Goal: Transaction & Acquisition: Download file/media

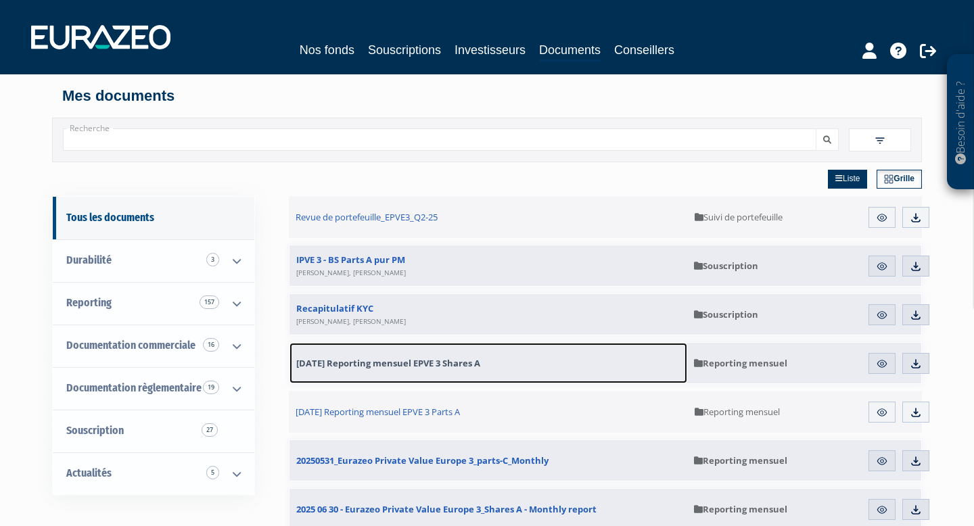
click at [413, 363] on span "[DATE] Reporting mensuel EPVE 3 Shares A" at bounding box center [388, 363] width 184 height 12
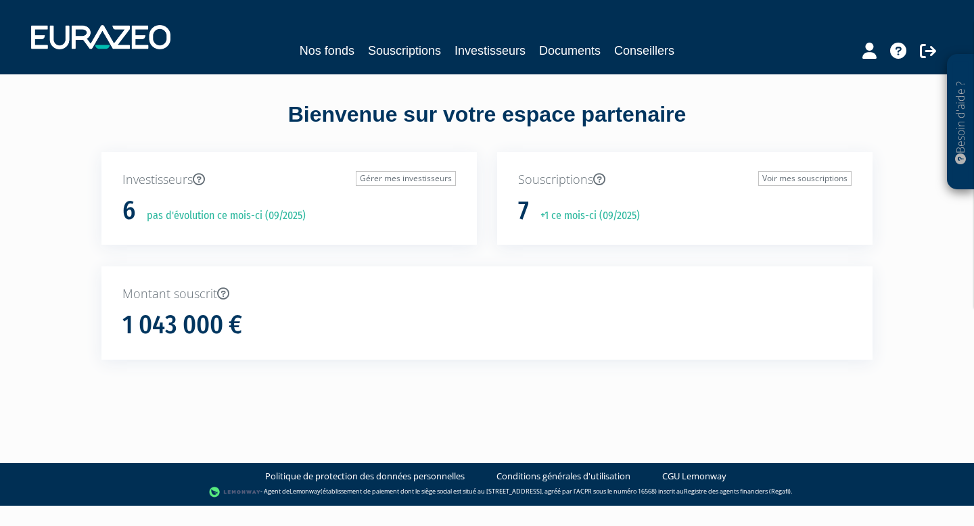
click at [570, 60] on div "Nos fonds Souscriptions Investisseurs Documents Conseillers" at bounding box center [487, 37] width 933 height 50
click at [572, 54] on link "Documents" at bounding box center [570, 50] width 62 height 19
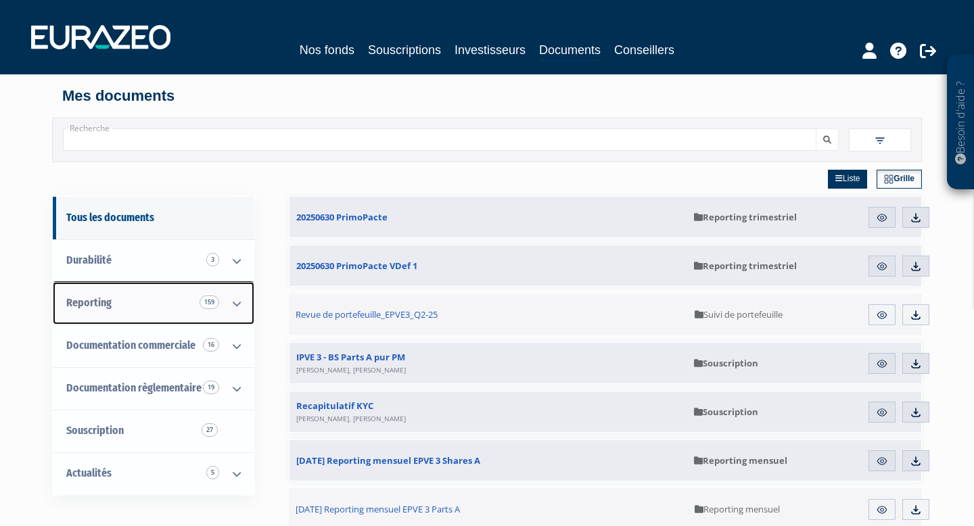
click at [235, 298] on icon at bounding box center [236, 304] width 35 height 42
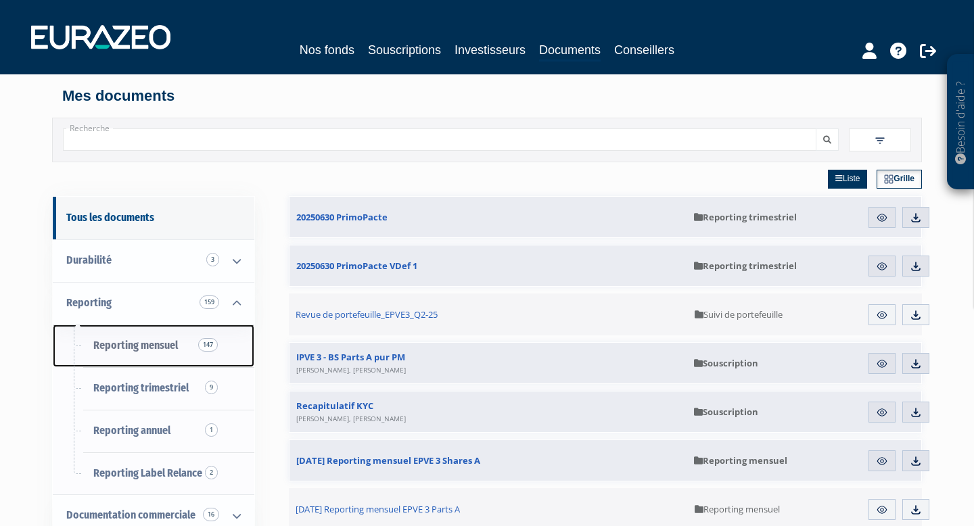
click at [145, 347] on span "Reporting mensuel 147" at bounding box center [135, 345] width 85 height 13
